Goal: Information Seeking & Learning: Check status

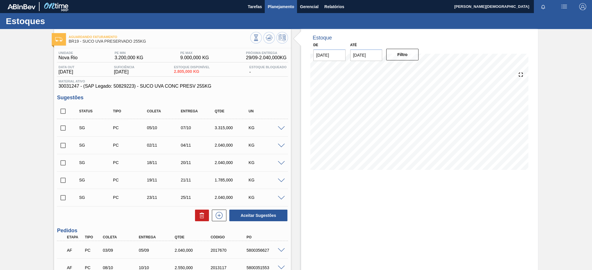
click at [279, 6] on span "Planejamento" at bounding box center [281, 6] width 26 height 7
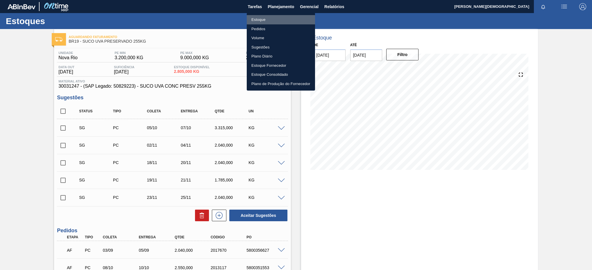
drag, startPoint x: 286, startPoint y: 18, endPoint x: 342, endPoint y: 19, distance: 56.4
click at [286, 18] on li "Estoque" at bounding box center [281, 19] width 68 height 9
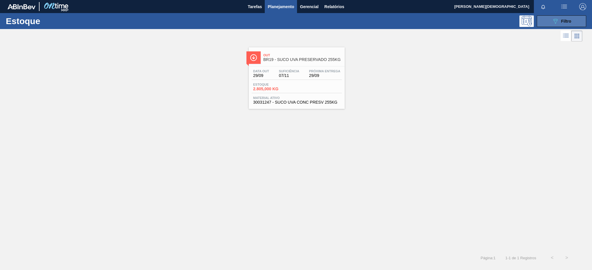
click at [571, 18] on div "089F7B8B-B2A5-4AFE-B5C0-19BA573D28AC Filtro" at bounding box center [561, 21] width 19 height 7
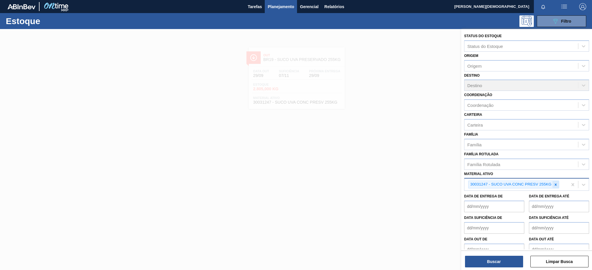
click at [553, 184] on div at bounding box center [556, 184] width 6 height 7
paste ativo "30003105"
type ativo "30003105"
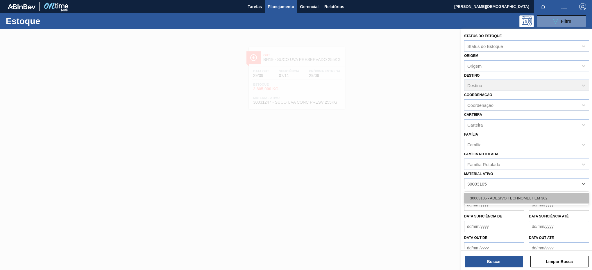
click at [513, 199] on div "30003105 - ADESIVO TECHNOMELT EM 362" at bounding box center [526, 198] width 125 height 11
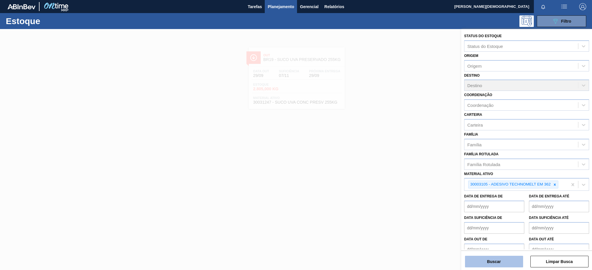
click at [511, 264] on button "Buscar" at bounding box center [494, 262] width 58 height 12
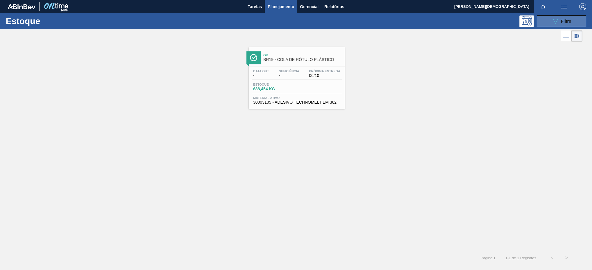
click at [562, 23] on div "089F7B8B-B2A5-4AFE-B5C0-19BA573D28AC Filtro" at bounding box center [561, 21] width 19 height 7
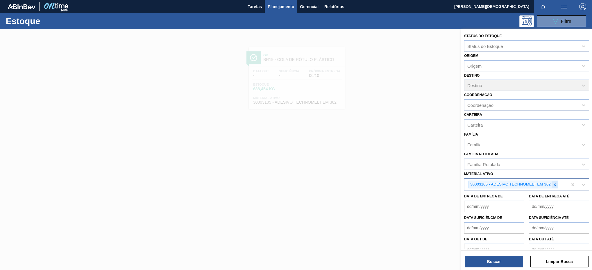
click at [557, 185] on icon at bounding box center [555, 185] width 4 height 4
paste ativo "30002867"
type ativo "30002867"
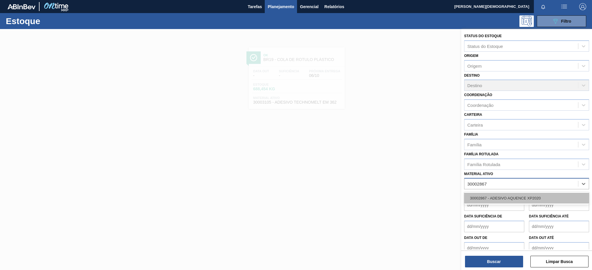
click at [543, 200] on div "30002867 - ADESIVO AQUENCE XP2020" at bounding box center [526, 198] width 125 height 11
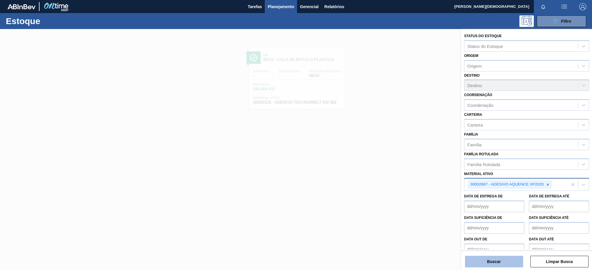
click at [518, 263] on button "Buscar" at bounding box center [494, 262] width 58 height 12
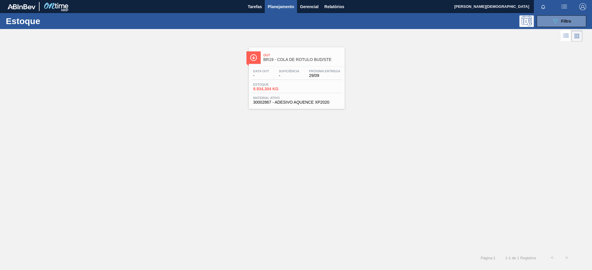
click at [312, 103] on span "30002867 - ADESIVO AQUENCE XP2020" at bounding box center [296, 102] width 87 height 4
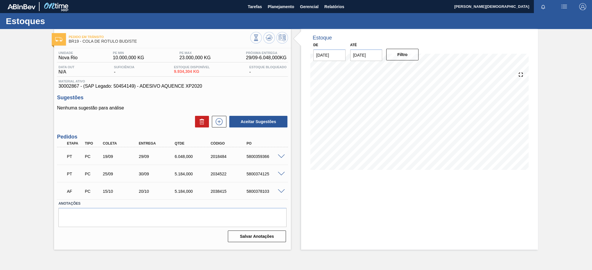
click at [283, 156] on span at bounding box center [281, 157] width 7 height 4
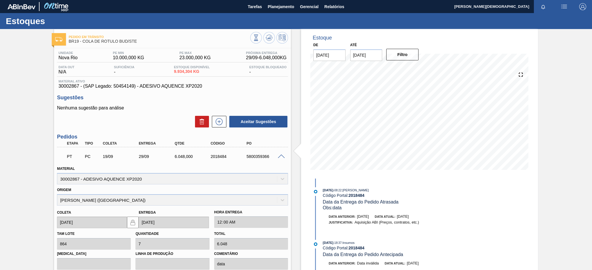
click at [44, 144] on div "Pedido em Trânsito BR19 - COLA DE RÓTULO BUD/STE Unidade Nova Rio PE MIN 10.000…" at bounding box center [296, 209] width 592 height 361
click at [279, 158] on span at bounding box center [281, 157] width 7 height 4
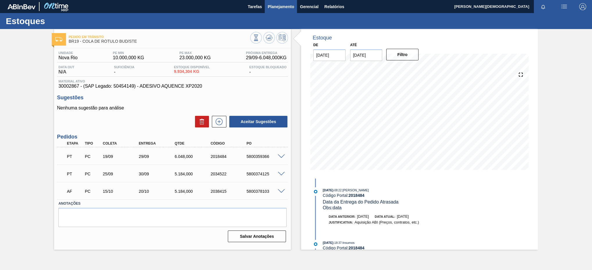
click at [294, 3] on button "Planejamento" at bounding box center [281, 6] width 32 height 13
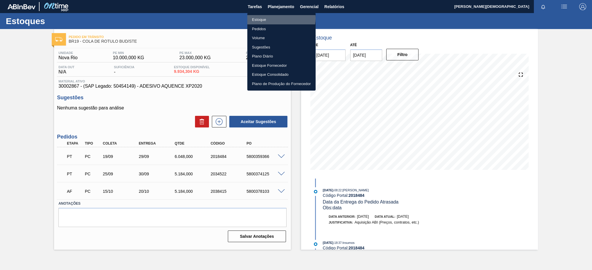
click at [279, 18] on li "Estoque" at bounding box center [282, 19] width 68 height 9
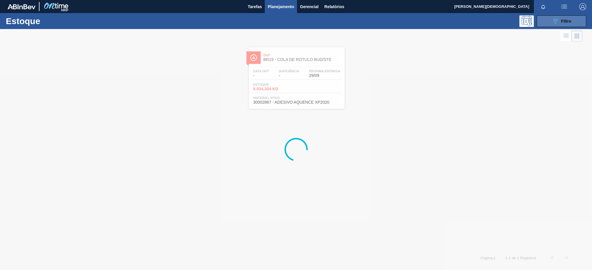
click at [561, 24] on div "089F7B8B-B2A5-4AFE-B5C0-19BA573D28AC Filtro" at bounding box center [561, 21] width 19 height 7
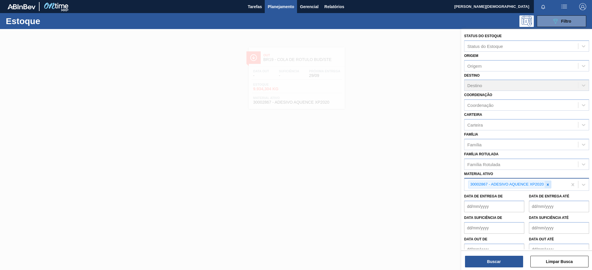
click at [549, 183] on icon at bounding box center [548, 185] width 4 height 4
paste ativo "30004536"
type ativo "30004536"
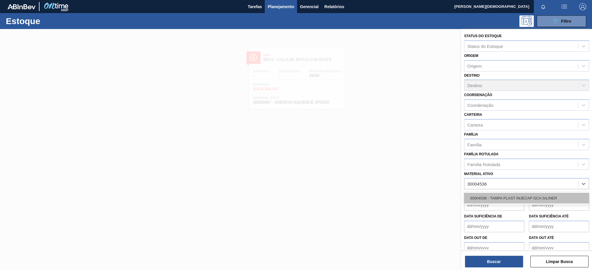
click at [539, 197] on div "30004536 - TAMPA PLAST INJECAP GCA S/LINER" at bounding box center [526, 198] width 125 height 11
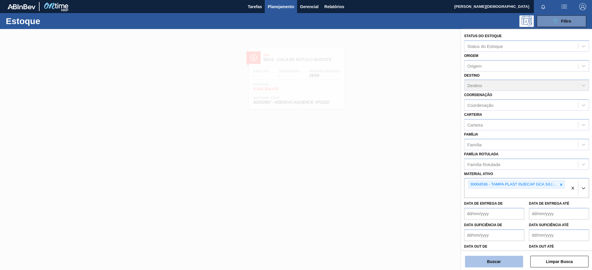
click at [511, 257] on button "Buscar" at bounding box center [494, 262] width 58 height 12
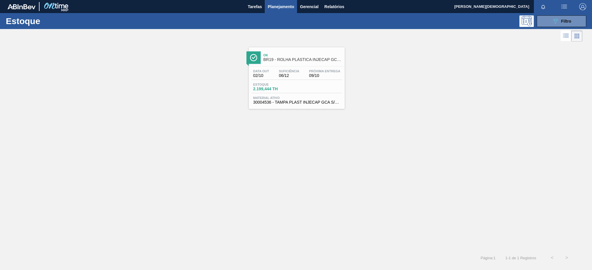
click at [303, 80] on div "Data [DATE] Suficiência 06/12 Próxima Entrega 09/10" at bounding box center [297, 75] width 90 height 10
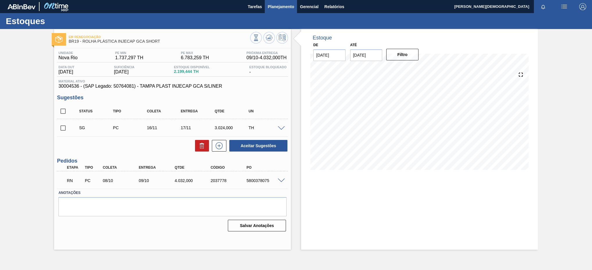
click at [266, 6] on button "Planejamento" at bounding box center [281, 6] width 32 height 13
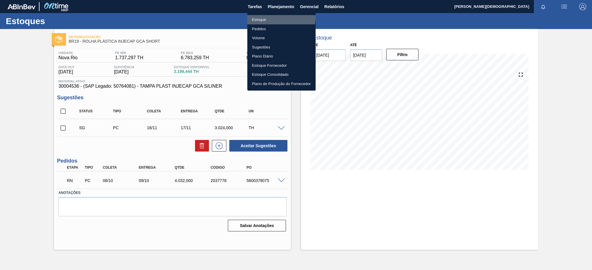
click at [277, 17] on li "Estoque" at bounding box center [282, 19] width 68 height 9
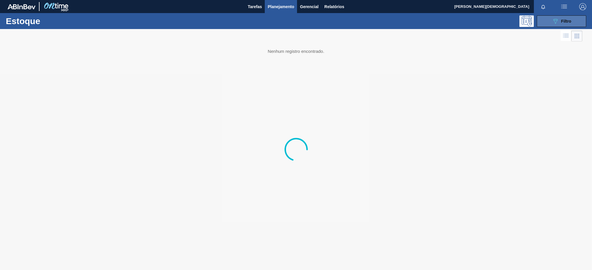
click at [560, 22] on div "089F7B8B-B2A5-4AFE-B5C0-19BA573D28AC Filtro" at bounding box center [561, 21] width 19 height 7
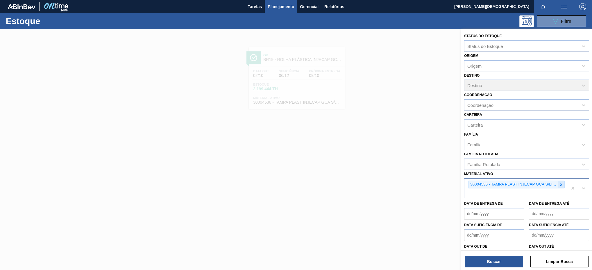
click at [558, 186] on div at bounding box center [561, 184] width 6 height 7
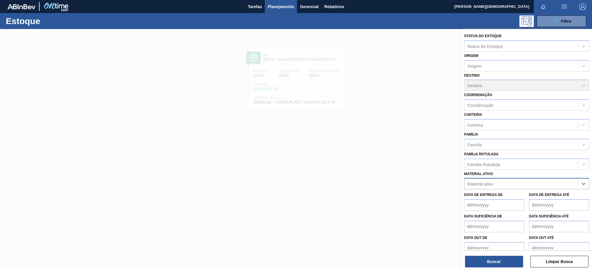
paste ativo "30004538"
type ativo "30004538"
click at [553, 196] on div "30004538 - TAMPA PLAST INJECAP GCA ZERO S/LINER" at bounding box center [526, 198] width 125 height 11
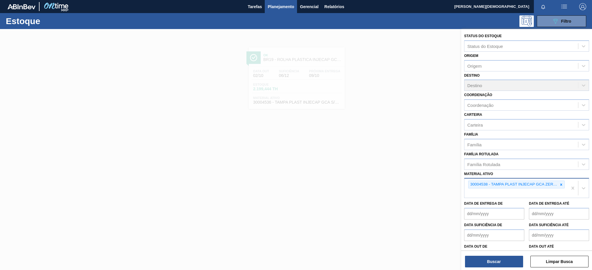
click at [483, 196] on div "30004538 - TAMPA PLAST INJECAP GCA ZERO S/LINER" at bounding box center [516, 188] width 103 height 19
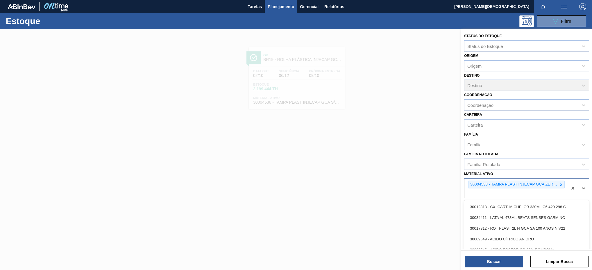
paste ativo "30030680"
type ativo "30030680"
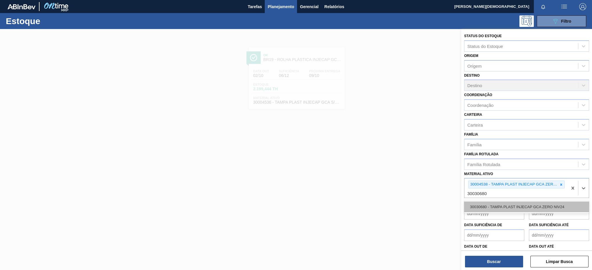
click at [490, 207] on div "30030680 - TAMPA PLAST INJECAP GCA ZERO NIV24" at bounding box center [526, 207] width 125 height 11
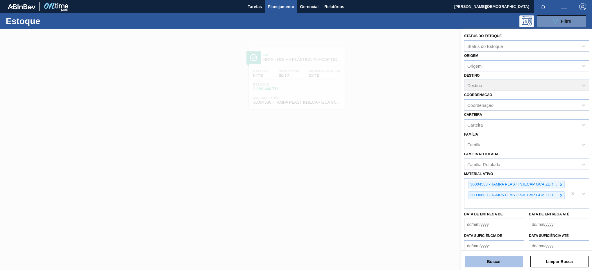
drag, startPoint x: 493, startPoint y: 252, endPoint x: 492, endPoint y: 262, distance: 10.0
click at [492, 260] on div "Buscar Limpar Busca" at bounding box center [527, 259] width 131 height 16
click at [491, 263] on button "Buscar" at bounding box center [494, 262] width 58 height 12
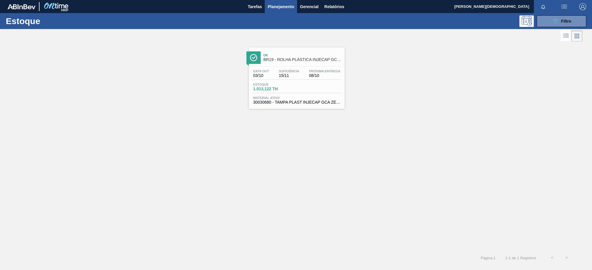
click at [404, 64] on div "Ok BR19 - ROLHA PLÁSTICA INJECAP GCA ZERO SHORT Data [DATE] Suficiência 15/11 P…" at bounding box center [296, 76] width 592 height 66
click at [550, 22] on button "089F7B8B-B2A5-4AFE-B5C0-19BA573D28AC Filtro" at bounding box center [561, 21] width 49 height 12
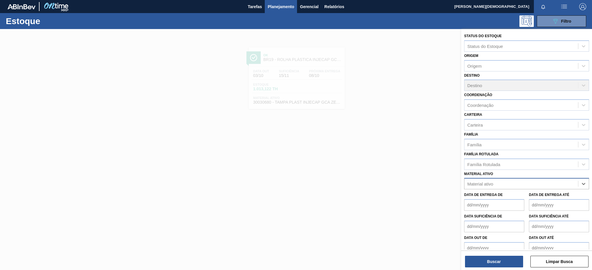
paste ativo "30030680"
type ativo "30030680"
click at [528, 197] on div "30030680 - TAMPA PLAST INJECAP GCA ZERO NIV24" at bounding box center [526, 198] width 125 height 11
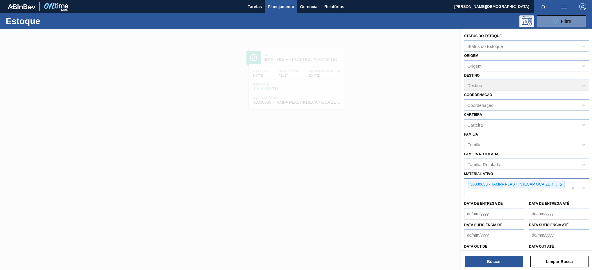
click at [480, 195] on div "30030680 - TAMPA PLAST INJECAP GCA ZERO NIV24" at bounding box center [516, 188] width 103 height 19
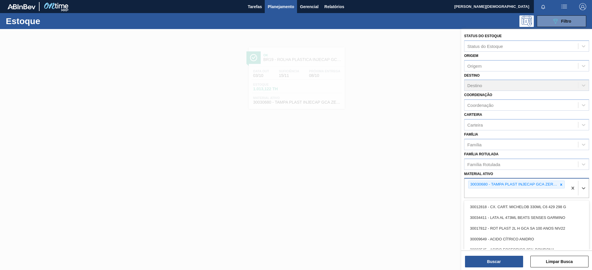
paste ativo "30004538"
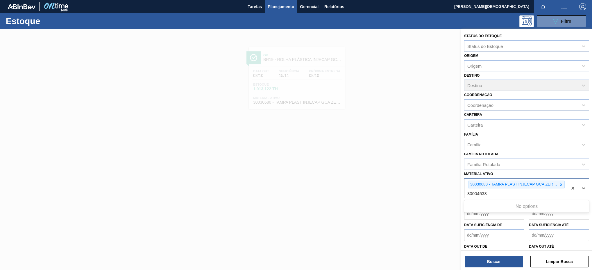
type ativo "3000453"
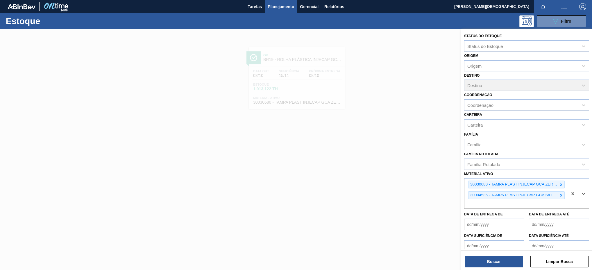
click at [512, 268] on div "Status do Estoque Status do Estoque Origem Origem Destino Destino Coordenação C…" at bounding box center [527, 150] width 131 height 243
click at [512, 263] on button "Buscar" at bounding box center [494, 262] width 58 height 12
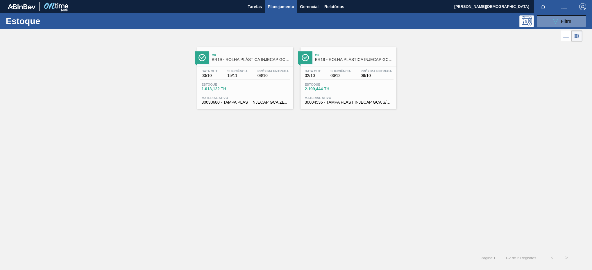
click at [358, 102] on span "30004536 - TAMPA PLAST INJECAP GCA S/LINER" at bounding box center [348, 102] width 87 height 4
click at [286, 4] on span "Planejamento" at bounding box center [281, 6] width 26 height 7
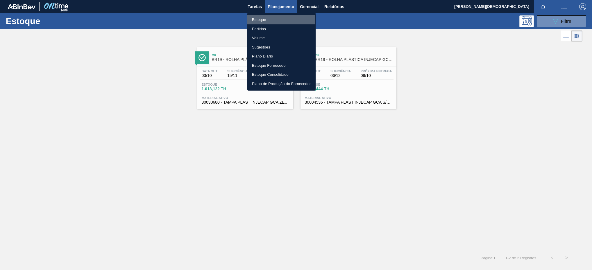
click at [264, 20] on li "Estoque" at bounding box center [282, 19] width 68 height 9
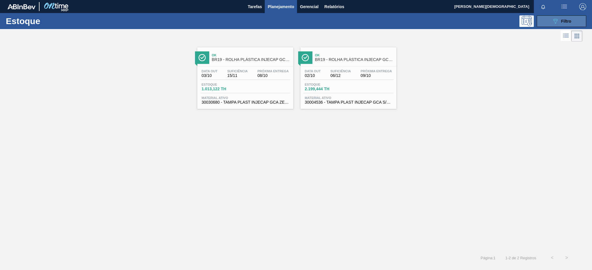
click at [542, 24] on button "089F7B8B-B2A5-4AFE-B5C0-19BA573D28AC Filtro" at bounding box center [561, 21] width 49 height 12
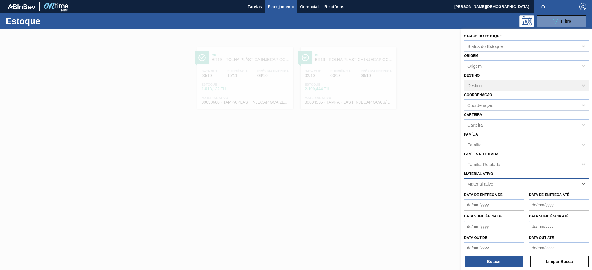
click at [529, 165] on div "Família Rotulada" at bounding box center [522, 164] width 114 height 8
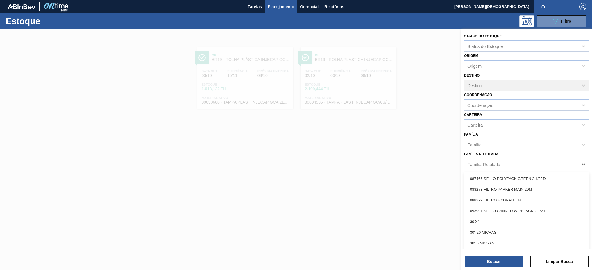
drag, startPoint x: 343, startPoint y: 168, endPoint x: 386, endPoint y: 170, distance: 42.5
click at [348, 169] on div at bounding box center [296, 164] width 592 height 270
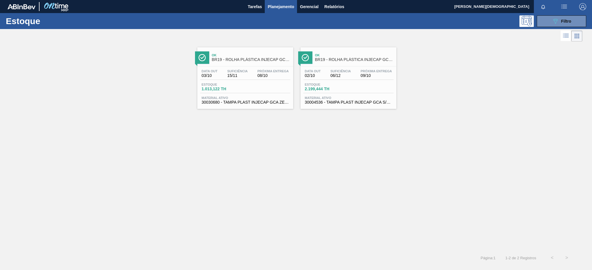
drag, startPoint x: 553, startPoint y: 22, endPoint x: 546, endPoint y: 57, distance: 35.7
click at [553, 22] on icon "089F7B8B-B2A5-4AFE-B5C0-19BA573D28AC" at bounding box center [555, 21] width 7 height 7
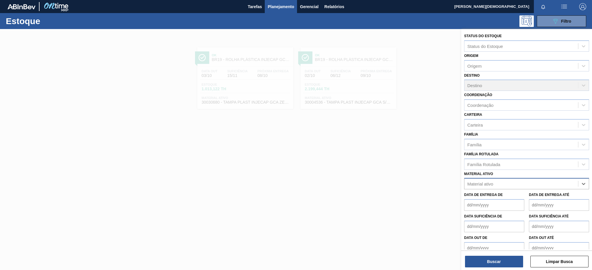
paste ativo "30004536"
type ativo "30004536"
drag, startPoint x: 530, startPoint y: 195, endPoint x: 530, endPoint y: 203, distance: 7.3
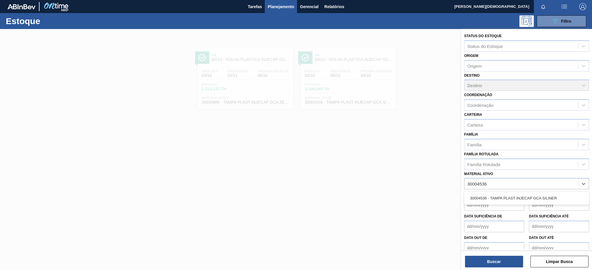
click at [530, 196] on div "30004536 - TAMPA PLAST INJECAP GCA S/LINER" at bounding box center [526, 198] width 125 height 11
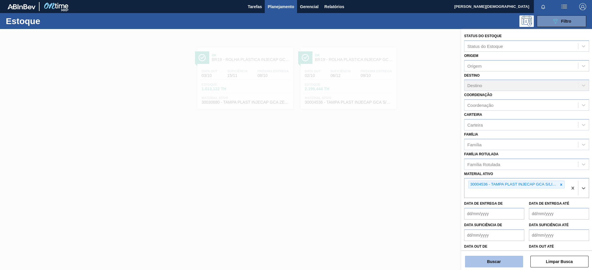
click at [509, 259] on button "Buscar" at bounding box center [494, 262] width 58 height 12
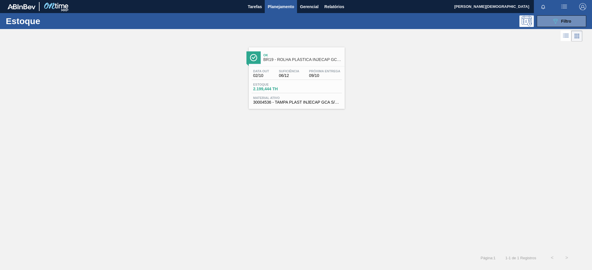
click at [291, 65] on div "Ok BR19 - ROLHA PLÁSTICA INJECAP GCA SHORT Data [DATE] Suficiência 06/12 Próxim…" at bounding box center [297, 78] width 96 height 62
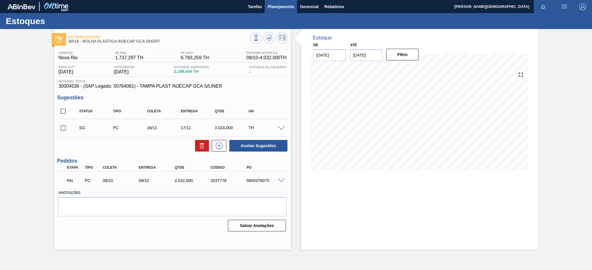
click at [287, 6] on span "Planejamento" at bounding box center [281, 6] width 26 height 7
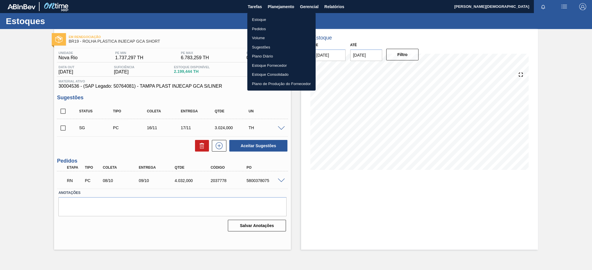
click at [272, 19] on li "Estoque" at bounding box center [282, 19] width 68 height 9
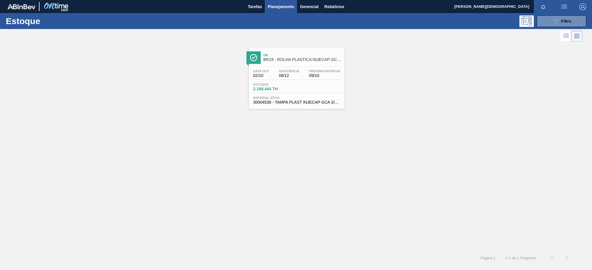
click at [553, 11] on div at bounding box center [544, 6] width 21 height 13
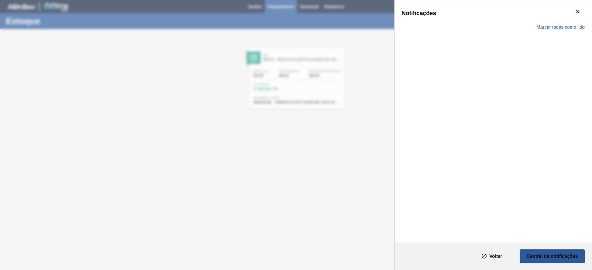
click at [547, 20] on div "Marcar todas como lido" at bounding box center [493, 27] width 183 height 17
click at [395, 81] on div "Notificações Marcar todas como lido" at bounding box center [493, 121] width 197 height 243
drag, startPoint x: 366, startPoint y: 108, endPoint x: 361, endPoint y: 122, distance: 14.3
click at [366, 113] on div "Notificações Marcar todas como lido" at bounding box center [296, 135] width 592 height 270
click at [345, 156] on div "Notificações Marcar todas como lido" at bounding box center [296, 135] width 592 height 270
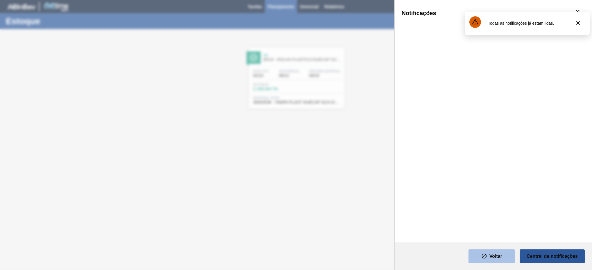
click at [0, 0] on slot "Voltar" at bounding box center [0, 0] width 0 height 0
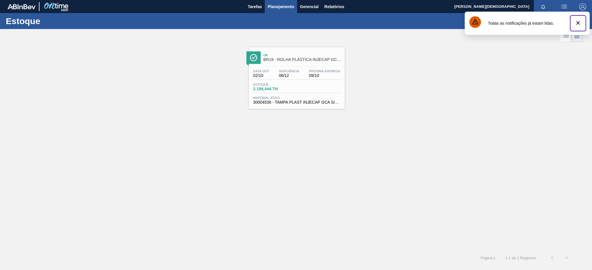
drag, startPoint x: 576, startPoint y: 21, endPoint x: 575, endPoint y: 25, distance: 4.1
click at [576, 22] on icon "botão de ícone" at bounding box center [578, 22] width 7 height 7
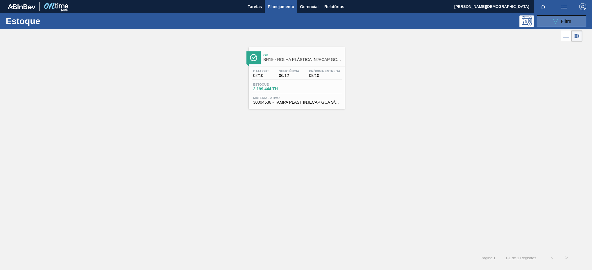
click at [547, 24] on button "089F7B8B-B2A5-4AFE-B5C0-19BA573D28AC Filtro" at bounding box center [561, 21] width 49 height 12
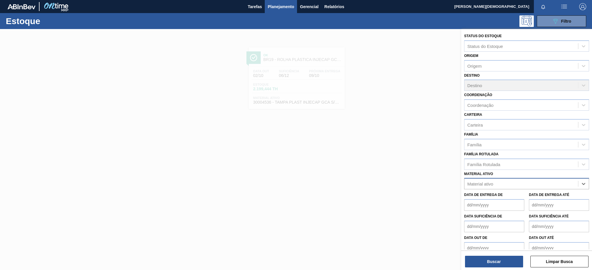
paste ativo "30004538"
type ativo "30004538"
click at [525, 198] on div "30004538 - TAMPA PLAST INJECAP GCA ZERO S/LINER" at bounding box center [526, 198] width 125 height 11
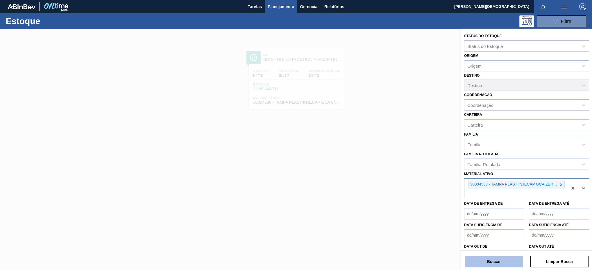
click at [503, 257] on button "Buscar" at bounding box center [494, 262] width 58 height 12
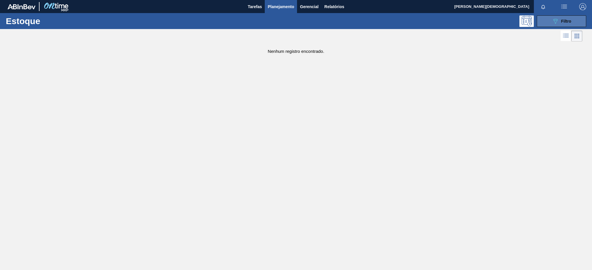
click at [564, 18] on div "089F7B8B-B2A5-4AFE-B5C0-19BA573D28AC Filtro" at bounding box center [561, 21] width 19 height 7
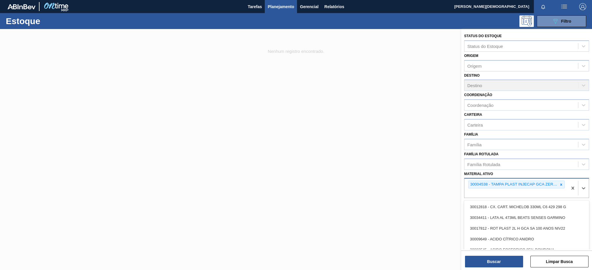
click at [537, 191] on div "30004538 - TAMPA PLAST INJECAP GCA ZERO S/LINER" at bounding box center [516, 188] width 103 height 19
paste ativo "30030680"
type ativo "30030680"
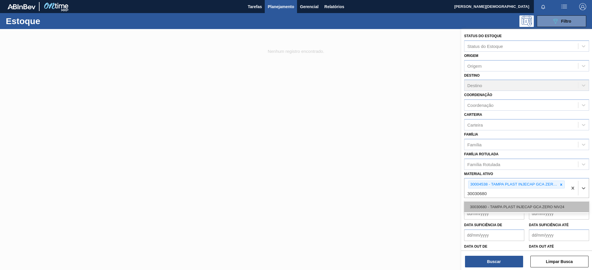
click at [519, 209] on div "30030680 - TAMPA PLAST INJECAP GCA ZERO NIV24" at bounding box center [526, 207] width 125 height 11
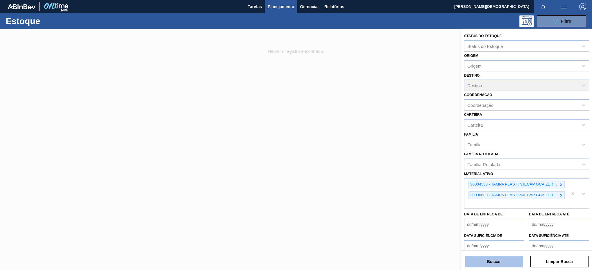
click at [502, 265] on button "Buscar" at bounding box center [494, 262] width 58 height 12
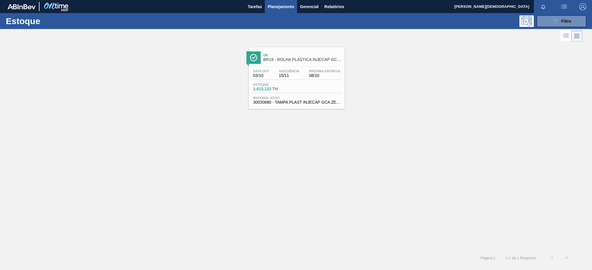
drag, startPoint x: 311, startPoint y: 77, endPoint x: 308, endPoint y: 78, distance: 3.4
click at [311, 77] on span "08/10" at bounding box center [324, 76] width 31 height 4
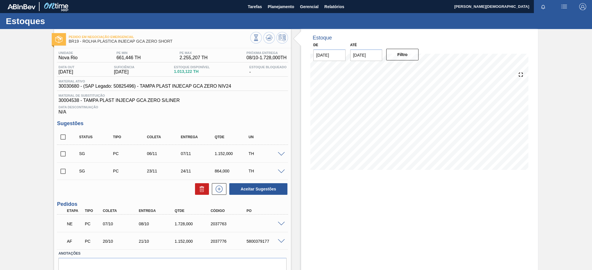
drag, startPoint x: 274, startPoint y: 9, endPoint x: 270, endPoint y: 24, distance: 15.3
click at [274, 9] on span "Planejamento" at bounding box center [281, 6] width 26 height 7
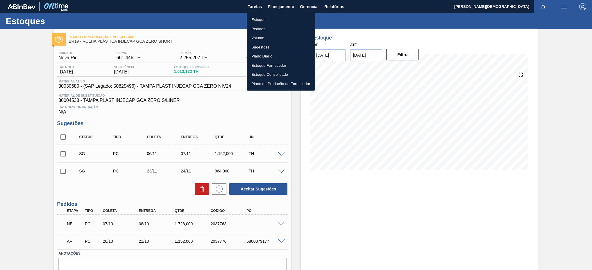
click at [293, 17] on li "Estoque" at bounding box center [281, 19] width 68 height 9
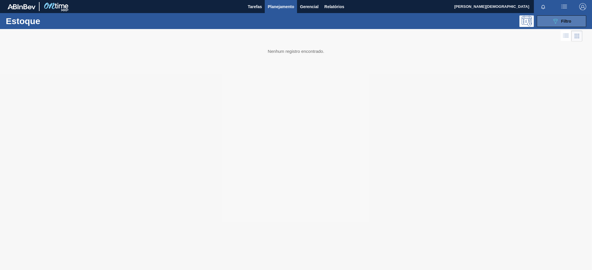
click at [572, 17] on button "089F7B8B-B2A5-4AFE-B5C0-19BA573D28AC Filtro" at bounding box center [561, 21] width 49 height 12
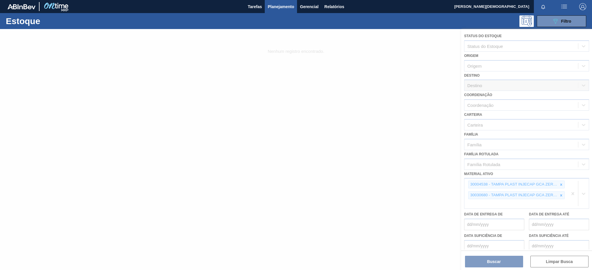
drag, startPoint x: 567, startPoint y: 190, endPoint x: 571, endPoint y: 191, distance: 4.2
click at [568, 190] on div at bounding box center [296, 149] width 592 height 241
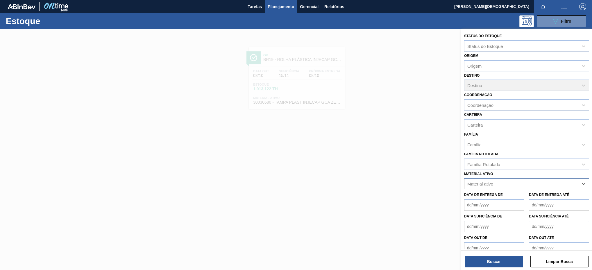
paste ativo "30002189"
type ativo "30002189"
click at [537, 200] on div "30002189 - ROT PLAST 2L H GCA NIV22" at bounding box center [526, 198] width 125 height 11
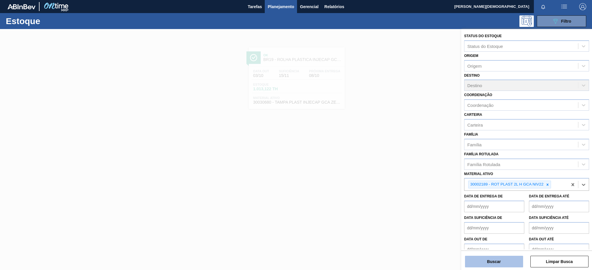
click at [498, 258] on button "Buscar" at bounding box center [494, 262] width 58 height 12
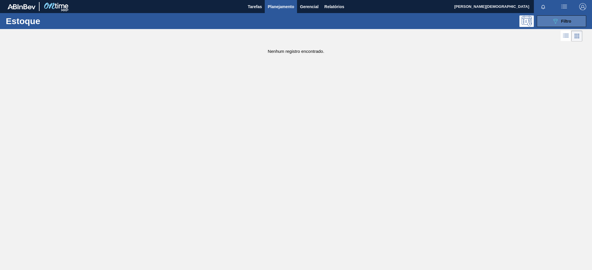
click at [557, 19] on icon "089F7B8B-B2A5-4AFE-B5C0-19BA573D28AC" at bounding box center [555, 21] width 7 height 7
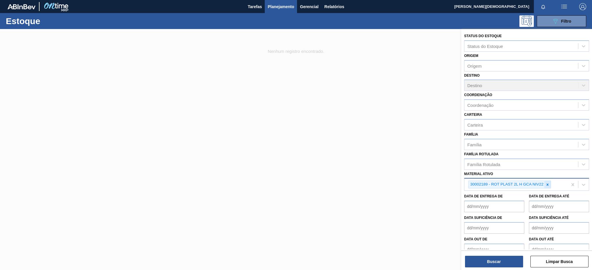
click at [547, 182] on div at bounding box center [548, 184] width 6 height 7
click at [552, 183] on div "Material ativo" at bounding box center [522, 184] width 114 height 8
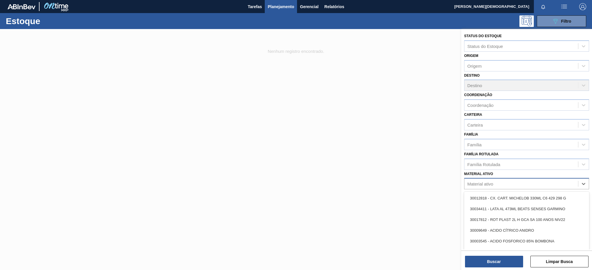
paste ativo "30034314"
type ativo "30034314"
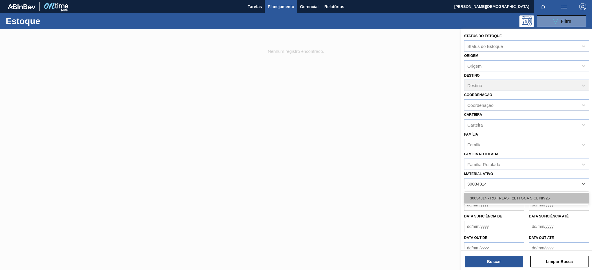
drag, startPoint x: 531, startPoint y: 192, endPoint x: 530, endPoint y: 200, distance: 7.6
click at [531, 195] on div "30034314 - ROT PLAST 2L H GCA S CL NIV25" at bounding box center [526, 198] width 125 height 13
drag, startPoint x: 530, startPoint y: 200, endPoint x: 528, endPoint y: 207, distance: 7.3
click at [530, 201] on div "30034314 - ROT PLAST 2L H GCA S CL NIV25" at bounding box center [526, 198] width 125 height 11
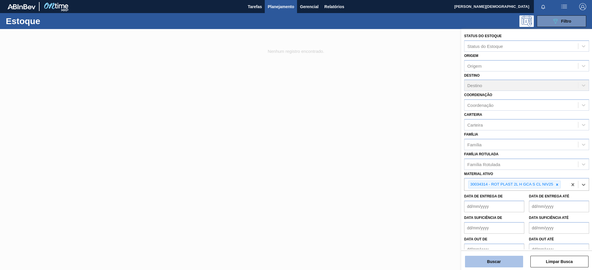
click at [498, 260] on button "Buscar" at bounding box center [494, 262] width 58 height 12
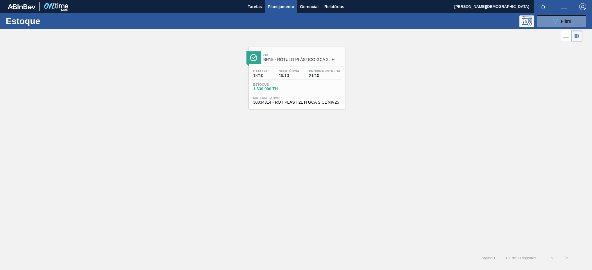
click at [324, 84] on div "Estoque 1.630,000 TH" at bounding box center [297, 88] width 90 height 10
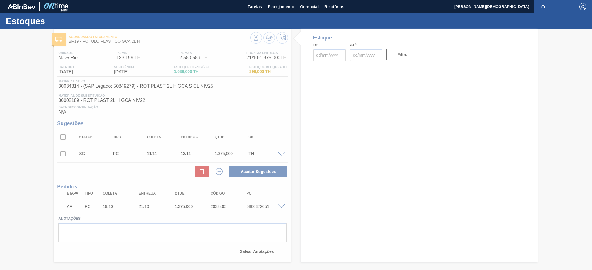
type input "[DATE]"
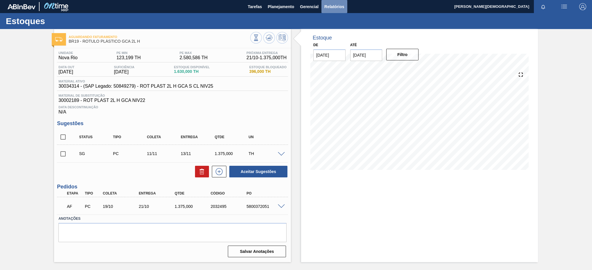
click at [324, 6] on button "Relatórios" at bounding box center [335, 6] width 26 height 13
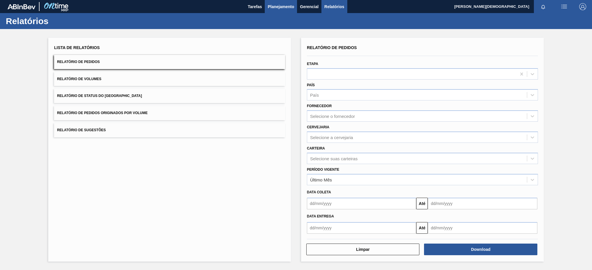
click at [293, 9] on span "Planejamento" at bounding box center [281, 6] width 26 height 7
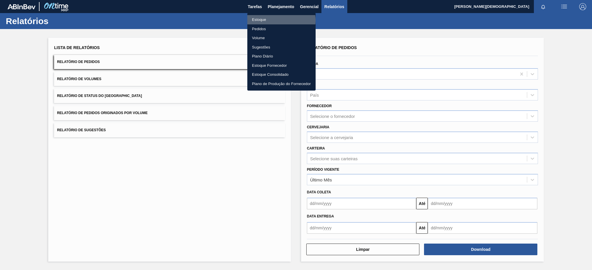
click at [281, 20] on li "Estoque" at bounding box center [282, 19] width 68 height 9
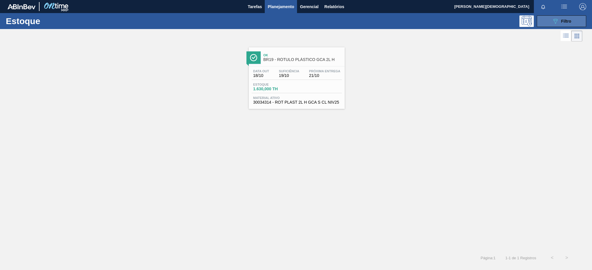
click at [566, 20] on span "Filtro" at bounding box center [567, 21] width 10 height 5
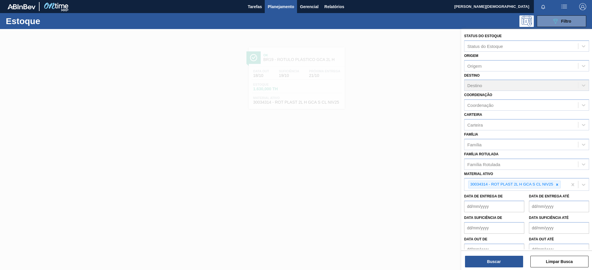
click at [361, 113] on div at bounding box center [296, 164] width 592 height 270
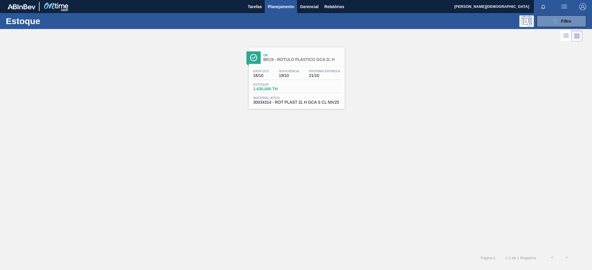
click at [286, 72] on span "Suficiência" at bounding box center [289, 71] width 20 height 3
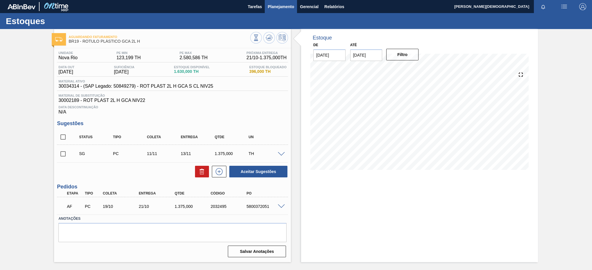
click at [288, 9] on span "Planejamento" at bounding box center [281, 6] width 26 height 7
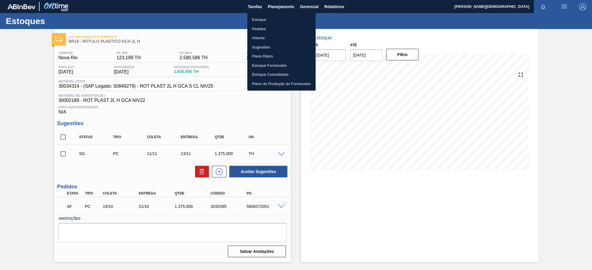
click at [275, 17] on li "Estoque" at bounding box center [282, 19] width 68 height 9
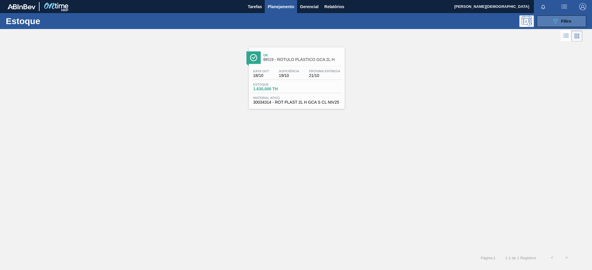
click at [549, 24] on button "089F7B8B-B2A5-4AFE-B5C0-19BA573D28AC Filtro" at bounding box center [561, 21] width 49 height 12
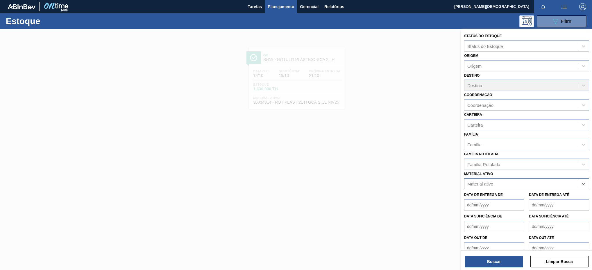
paste ativo "30003814"
type ativo "30003814"
click at [534, 197] on div "30003814 - ROT PLAST 600ML H SW GCA NIV22" at bounding box center [526, 198] width 125 height 11
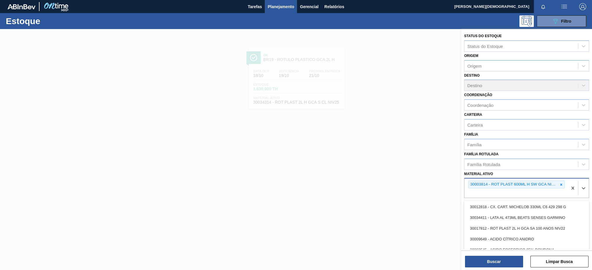
click at [536, 195] on div "30003814 - ROT PLAST 600ML H SW GCA NIV22" at bounding box center [516, 188] width 103 height 19
paste ativo "30034294"
type ativo "30034294"
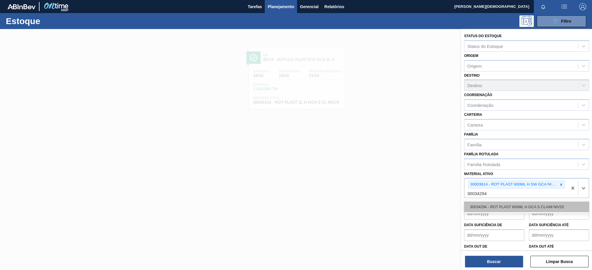
click at [526, 209] on div "30034294 - ROT PLAST 600ML H GCA S CLAIM NIV25" at bounding box center [526, 207] width 125 height 11
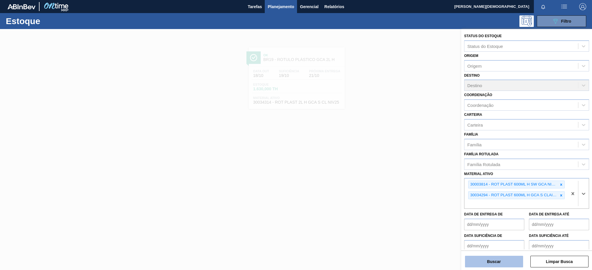
click at [506, 264] on button "Buscar" at bounding box center [494, 262] width 58 height 12
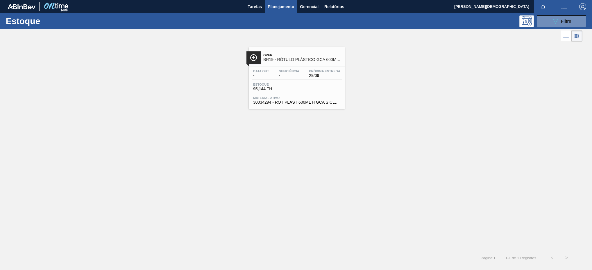
click at [312, 82] on div "Data out - Suficiência - Próxima Entrega 29/09 Estoque 95,144 TH Material ativo…" at bounding box center [297, 87] width 96 height 40
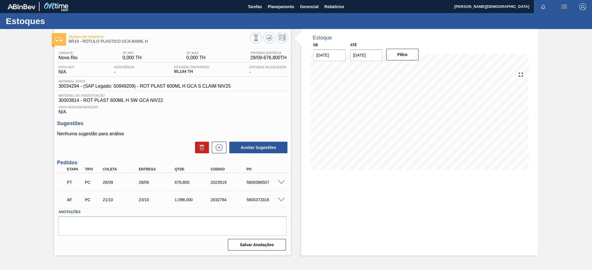
click at [282, 184] on span at bounding box center [281, 183] width 7 height 4
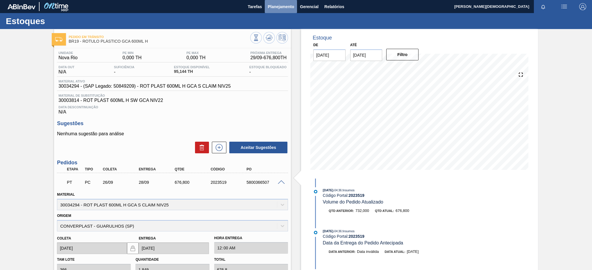
click at [289, 9] on span "Planejamento" at bounding box center [281, 6] width 26 height 7
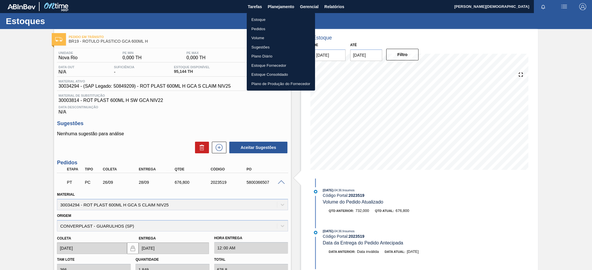
click at [283, 16] on li "Estoque" at bounding box center [281, 19] width 68 height 9
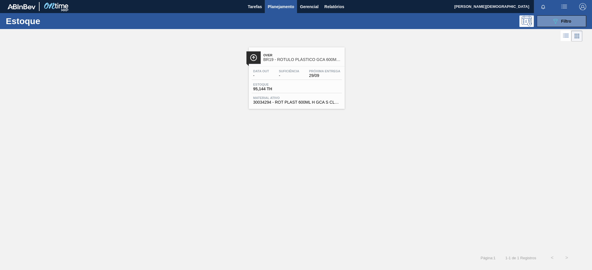
drag, startPoint x: 567, startPoint y: 25, endPoint x: 560, endPoint y: 51, distance: 27.0
click at [567, 28] on div "Estoque 089F7B8B-B2A5-4AFE-B5C0-19BA573D28AC Filtro" at bounding box center [296, 21] width 592 height 16
drag, startPoint x: 570, startPoint y: 22, endPoint x: 565, endPoint y: 29, distance: 8.5
click at [570, 22] on span "Filtro" at bounding box center [567, 21] width 10 height 5
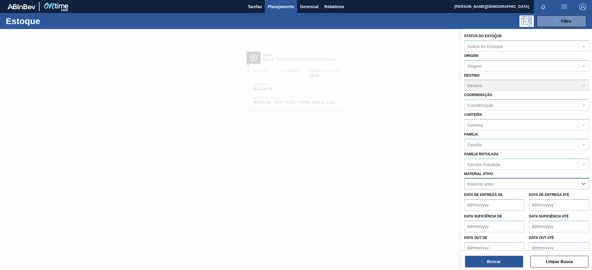
paste ativo "30030380"
type ativo "30030380"
click at [543, 198] on div "30030380 - ROT PLAST 2L H PC NIV24" at bounding box center [526, 198] width 125 height 11
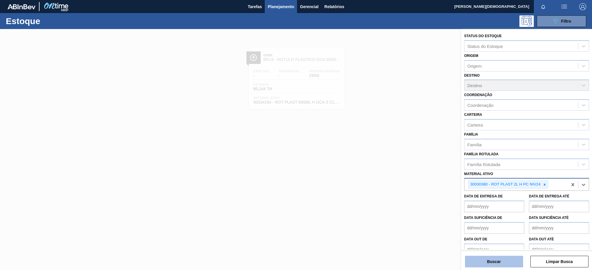
click at [510, 261] on button "Buscar" at bounding box center [494, 262] width 58 height 12
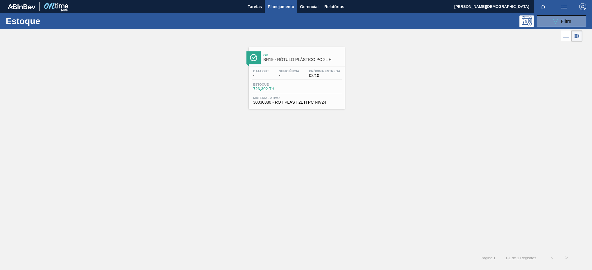
click at [322, 99] on span "Material ativo" at bounding box center [296, 97] width 87 height 3
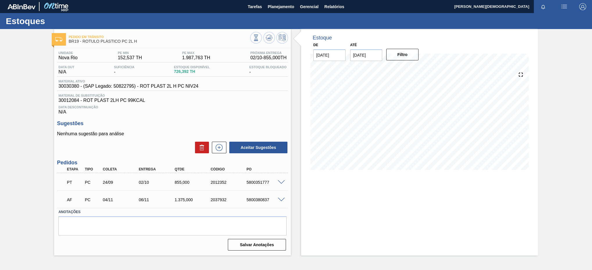
click at [284, 188] on div "PT PC 24/09 02/10 855,000 2012352 5800351777" at bounding box center [172, 182] width 231 height 15
click at [284, 184] on span at bounding box center [281, 183] width 7 height 4
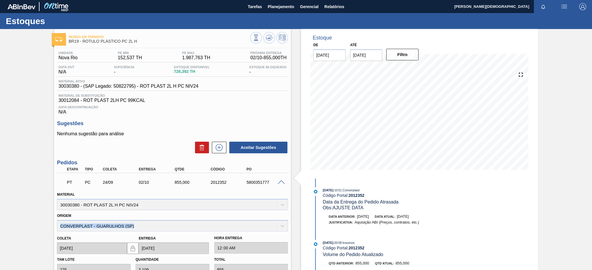
drag, startPoint x: 162, startPoint y: 228, endPoint x: 35, endPoint y: 229, distance: 126.8
click at [35, 229] on div "Pedido em Trânsito BR19 - RÓTULO PLÁSTICO PC 2L H Unidade Nova Rio PE MIN 152,5…" at bounding box center [296, 214] width 592 height 370
copy div "CONVERPLAST - GUARULHOS (SP)"
click at [283, 5] on span "Planejamento" at bounding box center [281, 6] width 26 height 7
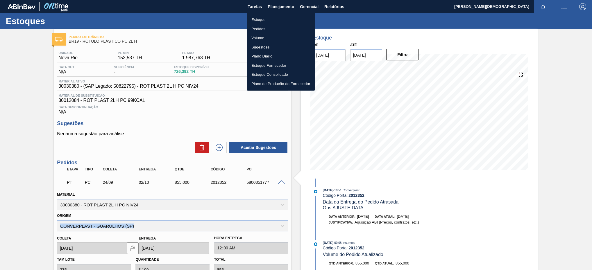
click at [286, 19] on li "Estoque" at bounding box center [281, 19] width 68 height 9
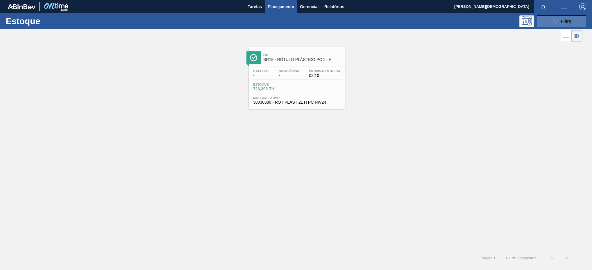
click at [554, 24] on icon "089F7B8B-B2A5-4AFE-B5C0-19BA573D28AC" at bounding box center [555, 21] width 7 height 7
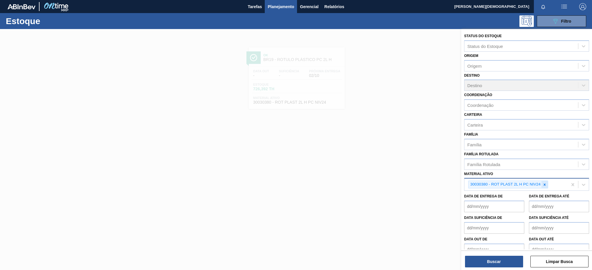
click at [545, 187] on icon at bounding box center [545, 185] width 4 height 4
paste ativo "30034296 30017817"
drag, startPoint x: 517, startPoint y: 185, endPoint x: 496, endPoint y: 187, distance: 20.1
click at [496, 187] on div "30034296 30017817 30034296 30017817" at bounding box center [492, 184] width 49 height 6
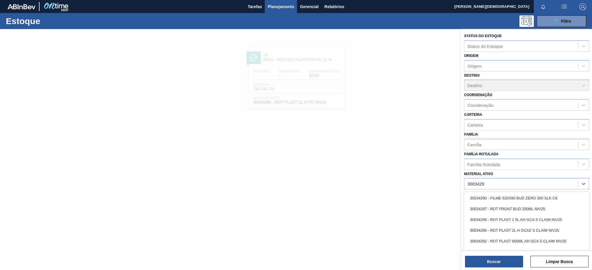
type ativo "30034296"
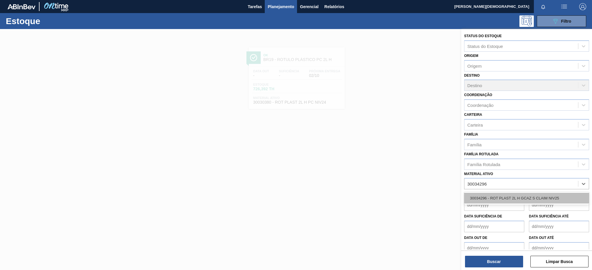
click at [502, 196] on div "30034296 - ROT PLAST 2L H GCAZ S CLAIM NIV25" at bounding box center [526, 198] width 125 height 11
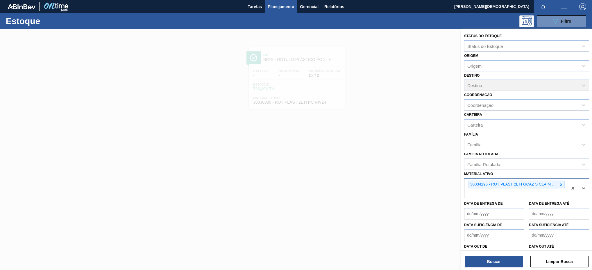
click at [523, 191] on div "30034296 - ROT PLAST 2L H GCAZ S CLAIM NIV25" at bounding box center [516, 188] width 103 height 19
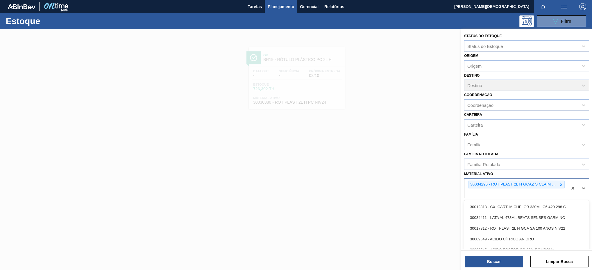
paste ativo "30017817"
type ativo "30017817"
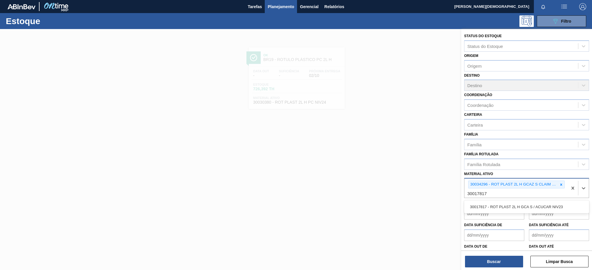
drag, startPoint x: 511, startPoint y: 205, endPoint x: 512, endPoint y: 208, distance: 3.0
click at [511, 205] on div "30017817 - ROT PLAST 2L H GCA S / ACUCAR NIV23" at bounding box center [526, 207] width 125 height 11
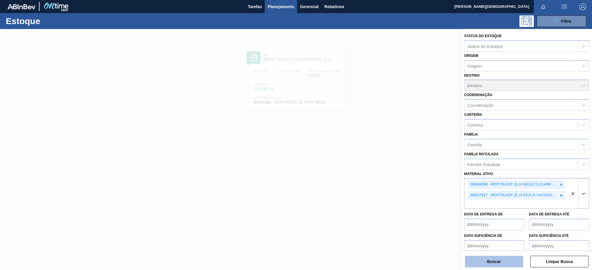
click at [517, 264] on button "Buscar" at bounding box center [494, 262] width 58 height 12
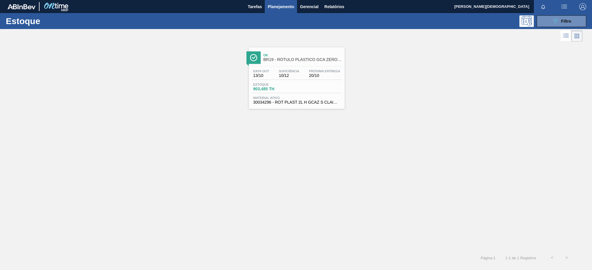
click at [323, 86] on div "Estoque 903,485 TH" at bounding box center [297, 88] width 90 height 10
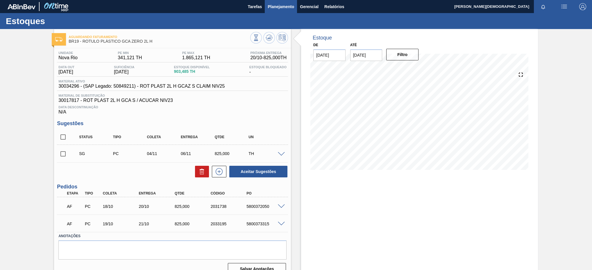
click at [277, 7] on span "Planejamento" at bounding box center [281, 6] width 26 height 7
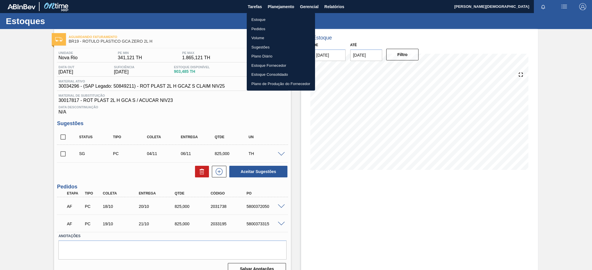
click at [288, 17] on li "Estoque" at bounding box center [281, 19] width 68 height 9
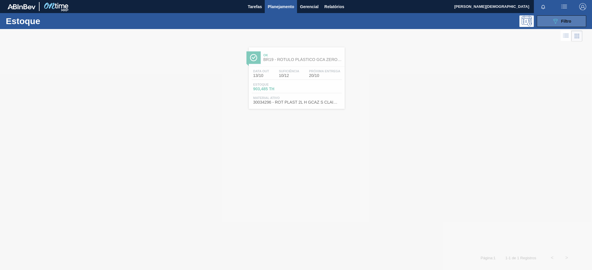
click at [550, 19] on button "089F7B8B-B2A5-4AFE-B5C0-19BA573D28AC Filtro" at bounding box center [561, 21] width 49 height 12
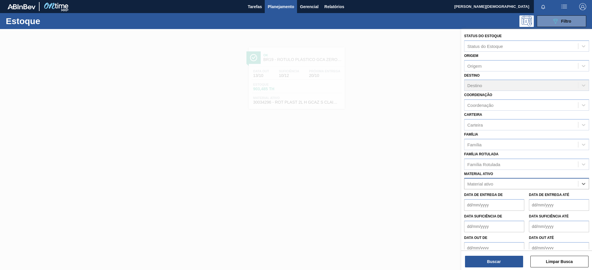
paste ativo "30003623"
type ativo "30003623"
click at [530, 201] on div "30003623 - FILME STRETCH;500 MM;23 MICRA;;HISTRETCH" at bounding box center [526, 198] width 125 height 11
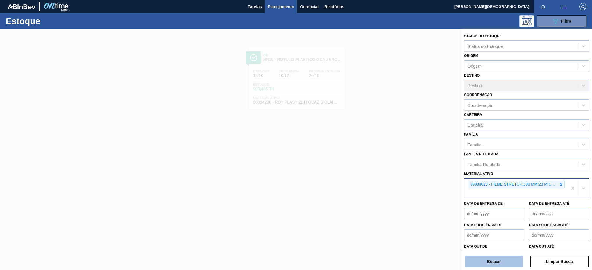
click at [507, 259] on button "Buscar" at bounding box center [494, 262] width 58 height 12
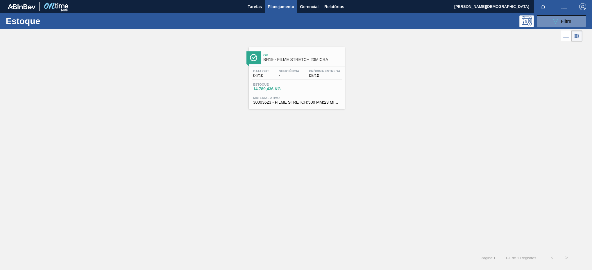
click at [307, 92] on div "Estoque 14.789,436 KG" at bounding box center [297, 88] width 90 height 10
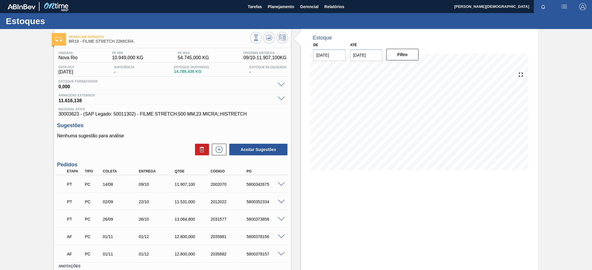
click at [280, 185] on span at bounding box center [281, 185] width 7 height 4
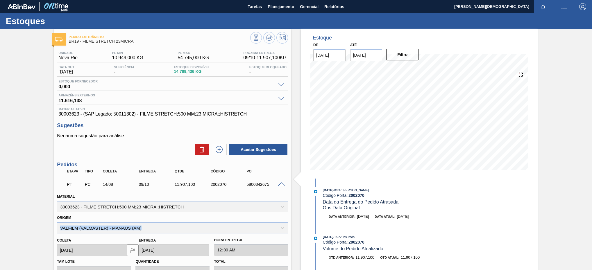
drag, startPoint x: 146, startPoint y: 233, endPoint x: 51, endPoint y: 229, distance: 95.2
click at [51, 229] on div "Pedido em Trânsito BR19 - FILME STRETCH 23MICRA Unidade Nova Rio PE MIN 10.949,…" at bounding box center [296, 241] width 592 height 424
copy div "VALFILM (VALMASTER) - MANAUS (AM)"
click at [284, 6] on span "Planejamento" at bounding box center [281, 6] width 26 height 7
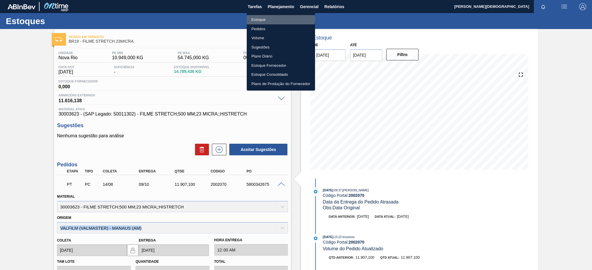
click at [273, 17] on li "Estoque" at bounding box center [281, 19] width 68 height 9
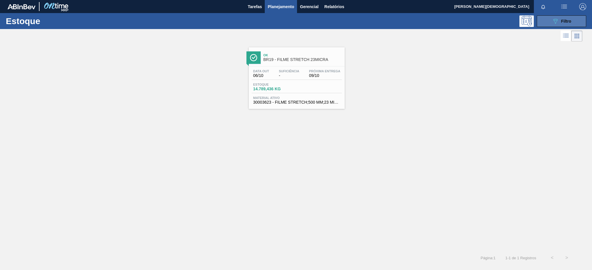
click at [562, 21] on span "Filtro" at bounding box center [567, 21] width 10 height 5
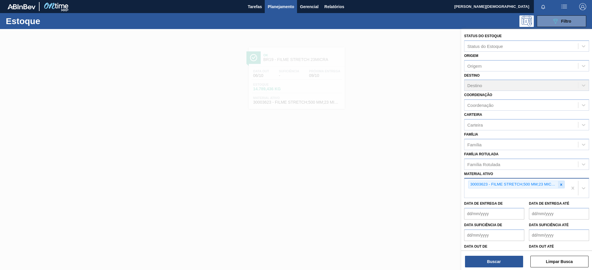
click at [561, 185] on icon at bounding box center [562, 185] width 2 height 2
paste ativo "30017357"
type ativo "30017357"
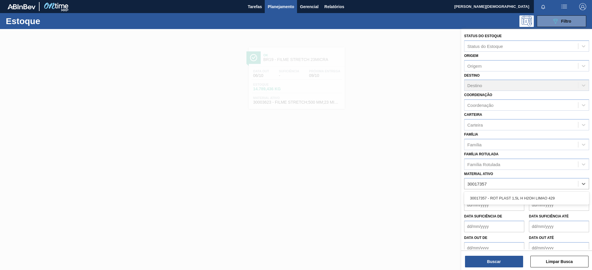
drag, startPoint x: 528, startPoint y: 198, endPoint x: 526, endPoint y: 201, distance: 3.5
click at [527, 198] on div "30017357 - ROT PLAST 1,5L H H2OH LIMAO 429" at bounding box center [526, 198] width 125 height 11
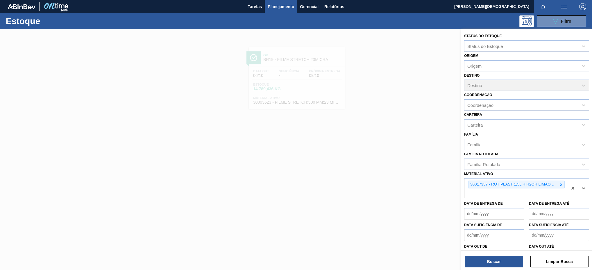
click at [496, 268] on div "Status do Estoque Status do Estoque Origem Origem Destino Destino Coordenação C…" at bounding box center [527, 150] width 131 height 243
click at [492, 263] on button "Buscar" at bounding box center [494, 262] width 58 height 12
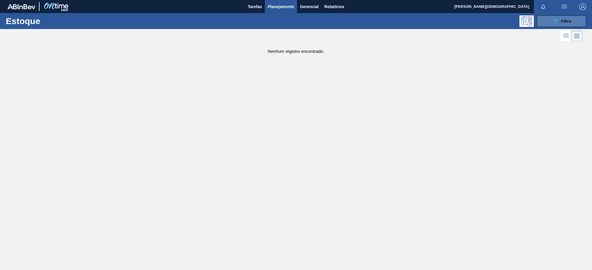
click at [540, 19] on button "089F7B8B-B2A5-4AFE-B5C0-19BA573D28AC Filtro" at bounding box center [561, 21] width 49 height 12
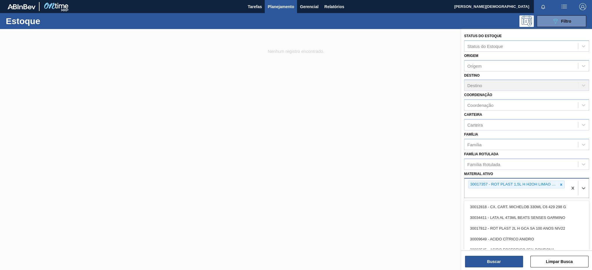
click at [547, 193] on div "30017357 - ROT PLAST 1,5L H H2OH LIMAO 429" at bounding box center [516, 188] width 103 height 19
paste ativo "30031665"
type ativo "30031665"
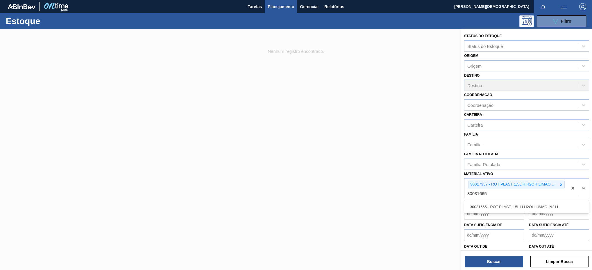
drag, startPoint x: 537, startPoint y: 207, endPoint x: 537, endPoint y: 211, distance: 3.8
click at [537, 208] on div "30031665 - ROT PLAST 1 5L H H2OH LIMAO IN211" at bounding box center [526, 207] width 125 height 11
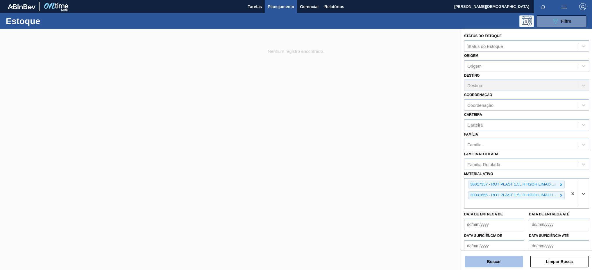
click at [503, 264] on button "Buscar" at bounding box center [494, 262] width 58 height 12
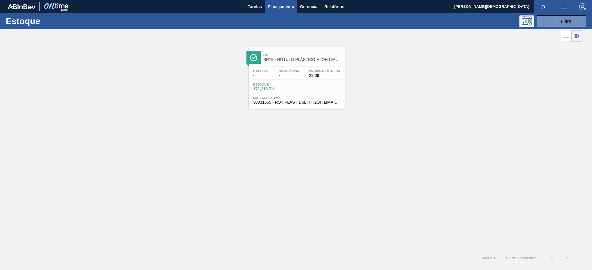
click at [327, 78] on span "29/09" at bounding box center [324, 76] width 31 height 4
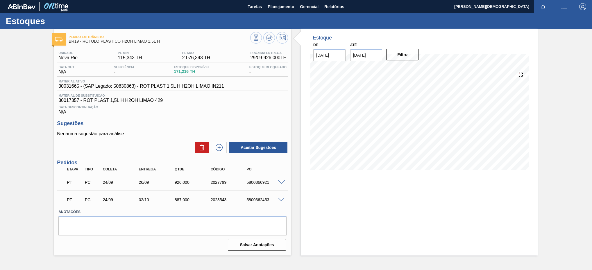
click at [281, 184] on span at bounding box center [281, 183] width 7 height 4
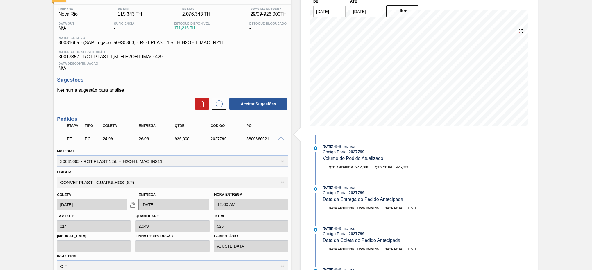
scroll to position [87, 0]
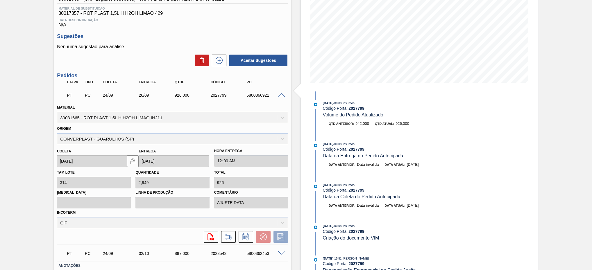
click at [286, 95] on div "PT PC 24/09 26/09 926,000 2027799 5800366921" at bounding box center [172, 95] width 231 height 15
click at [284, 98] on span at bounding box center [281, 95] width 7 height 4
